Goal: Transaction & Acquisition: Book appointment/travel/reservation

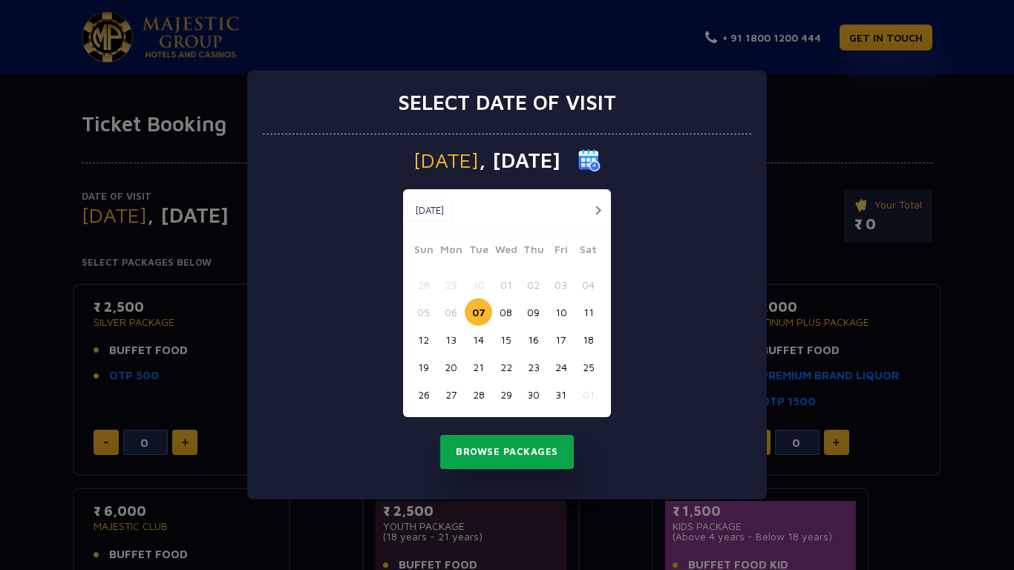
click at [503, 458] on button "Browse Packages" at bounding box center [507, 452] width 134 height 34
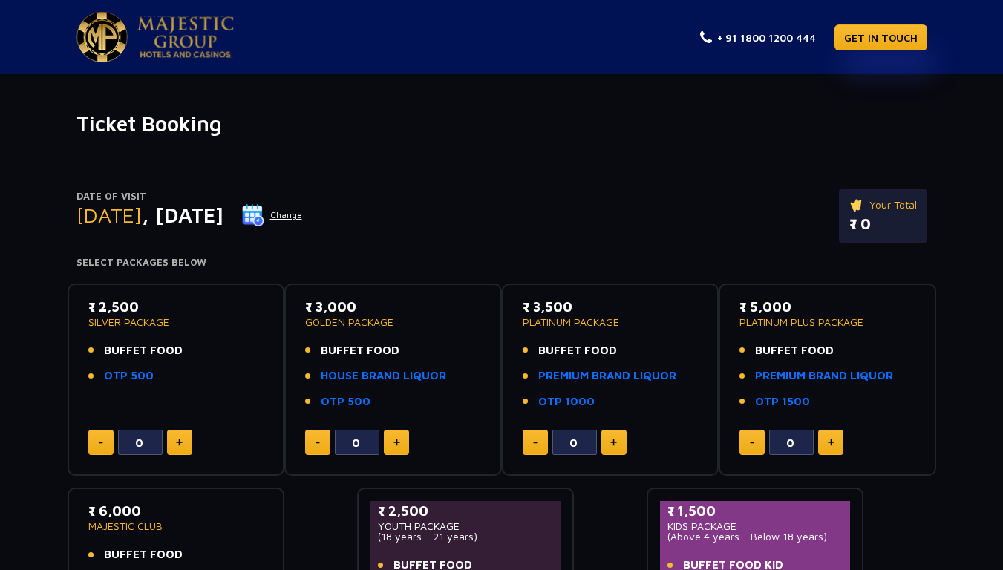
click at [169, 436] on button at bounding box center [179, 442] width 25 height 25
click at [173, 440] on button at bounding box center [179, 442] width 25 height 25
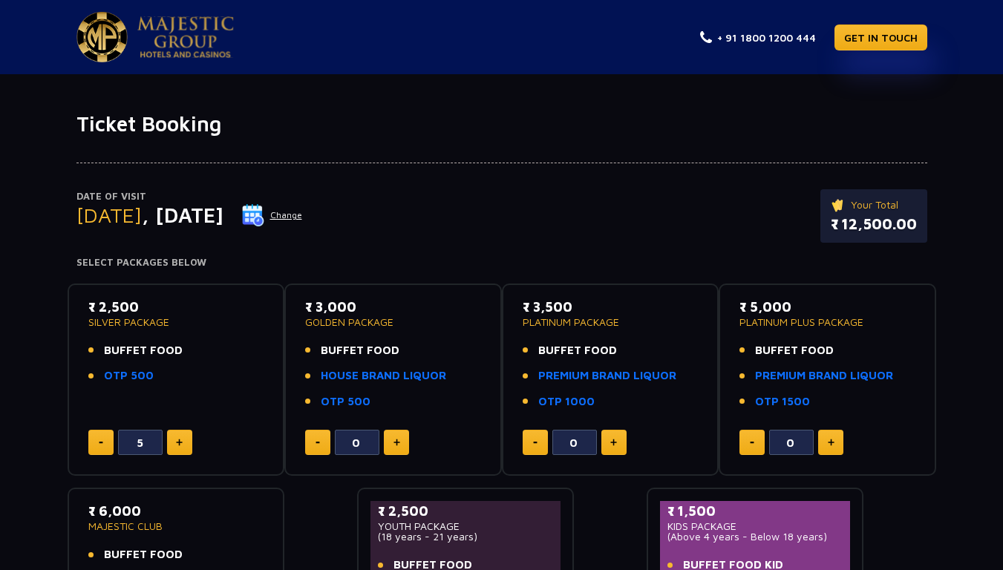
click at [173, 440] on button at bounding box center [179, 442] width 25 height 25
type input "6"
click at [137, 319] on p "SILVER PACKAGE" at bounding box center [176, 322] width 176 height 10
click at [98, 307] on p "₹ 2,500" at bounding box center [176, 307] width 176 height 20
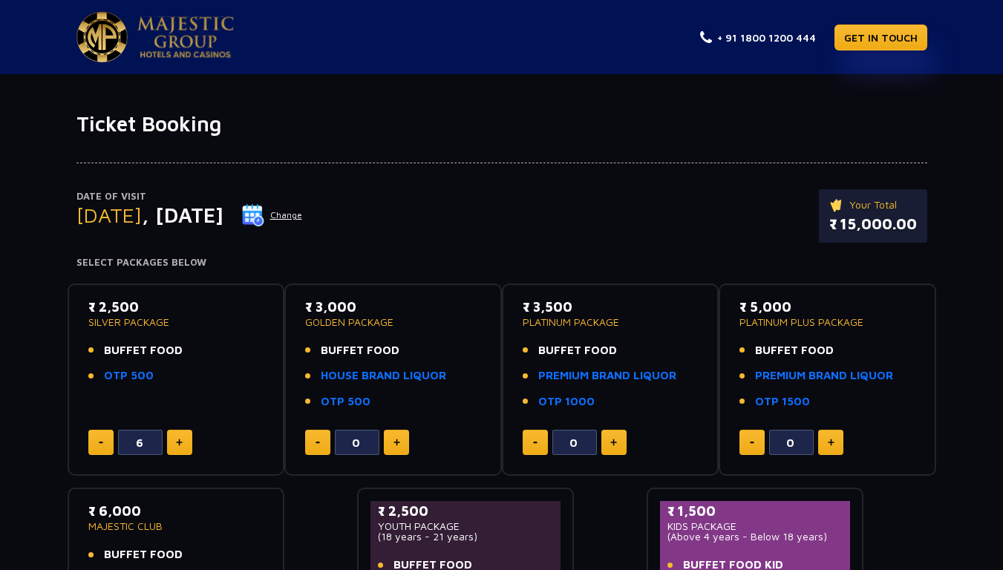
click at [98, 307] on p "₹ 2,500" at bounding box center [176, 307] width 176 height 20
click at [120, 376] on link "OTP 500" at bounding box center [129, 376] width 50 height 17
